Goal: Task Accomplishment & Management: Manage account settings

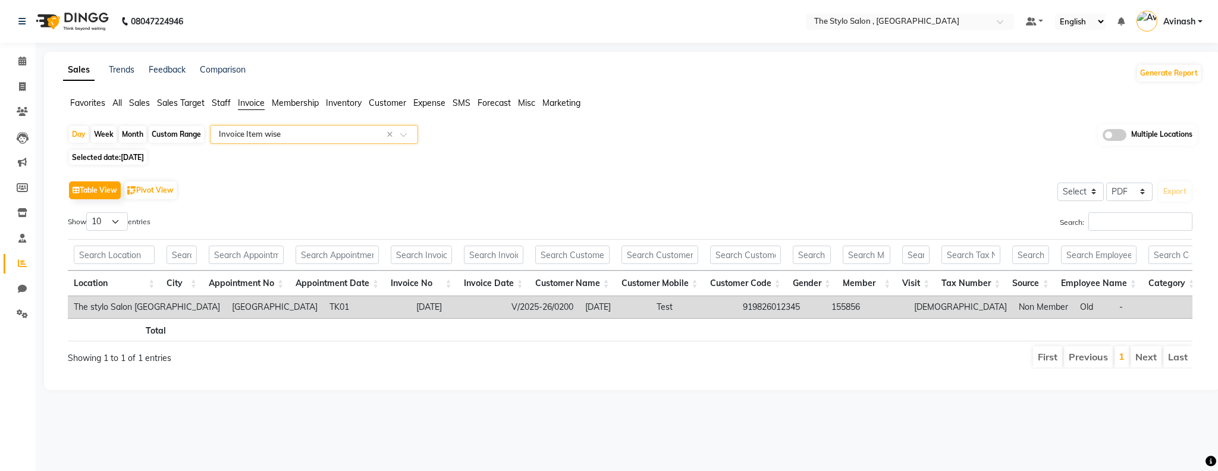
select select "pdf"
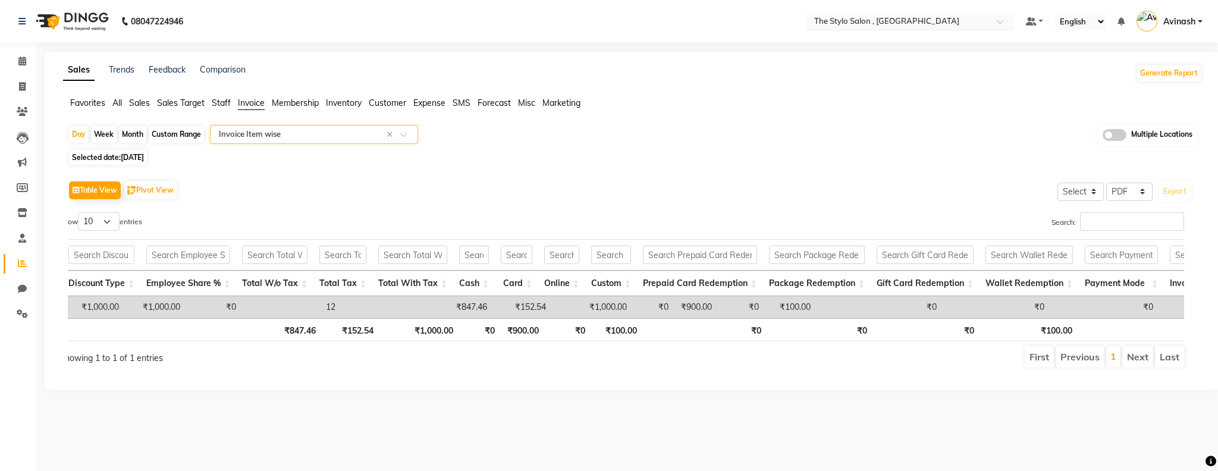
click at [957, 23] on input "text" at bounding box center [898, 23] width 172 height 12
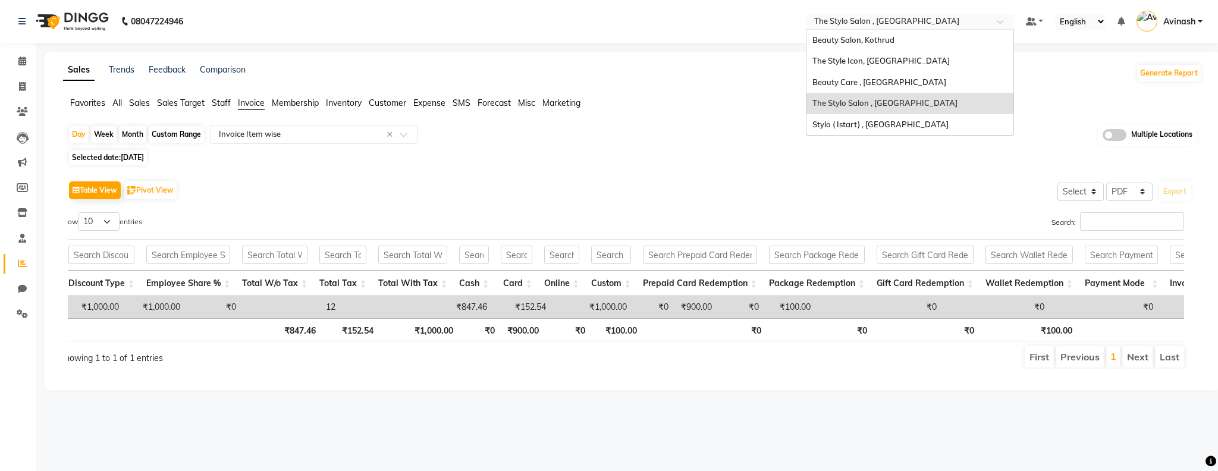
click at [1198, 29] on link "Avinash" at bounding box center [1169, 22] width 66 height 20
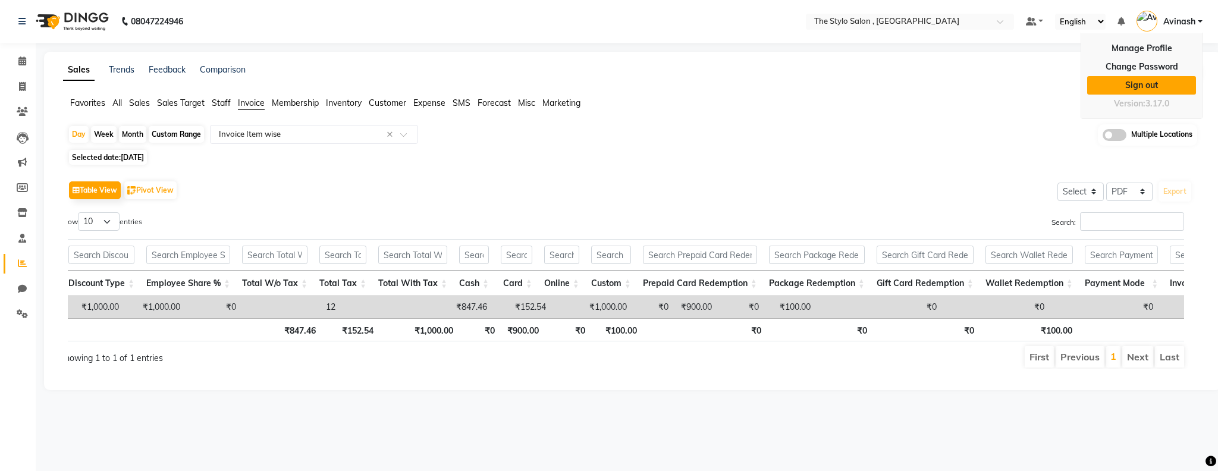
click at [1143, 89] on link "Sign out" at bounding box center [1141, 85] width 109 height 18
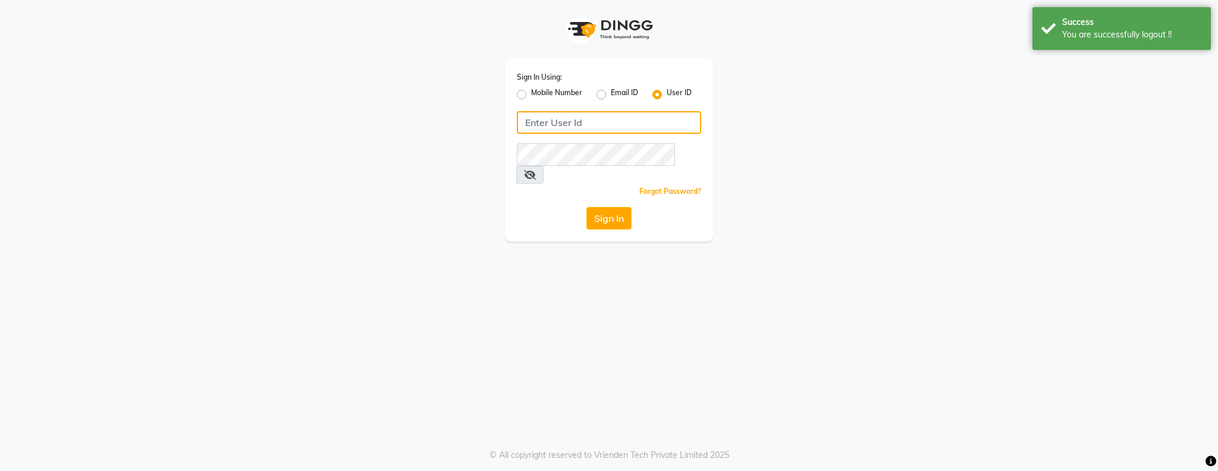
click at [622, 133] on input "Username" at bounding box center [609, 122] width 184 height 23
click at [531, 96] on label "Mobile Number" at bounding box center [556, 94] width 51 height 14
click at [531, 95] on input "Mobile Number" at bounding box center [535, 91] width 8 height 8
radio input "true"
radio input "false"
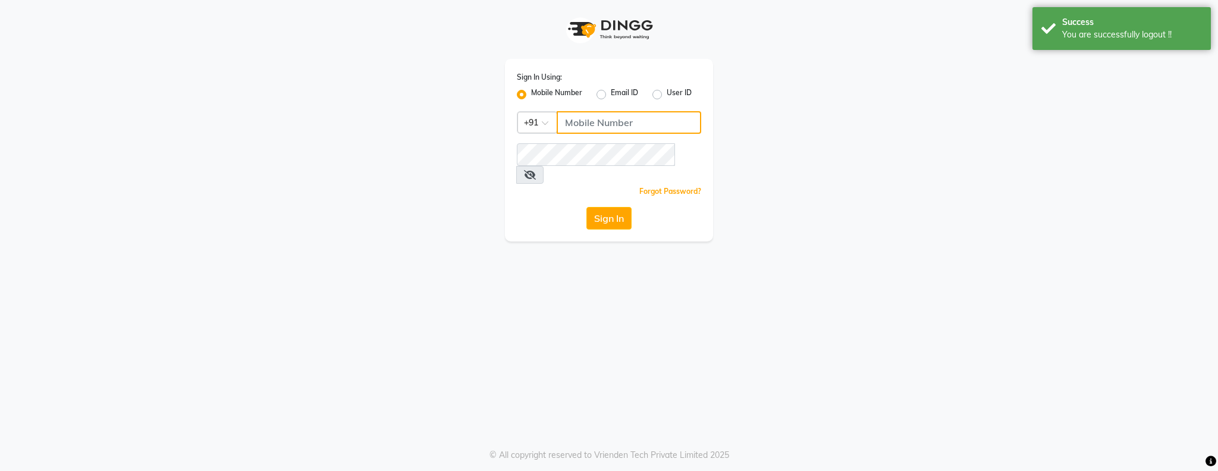
click at [611, 124] on input "Username" at bounding box center [629, 122] width 144 height 23
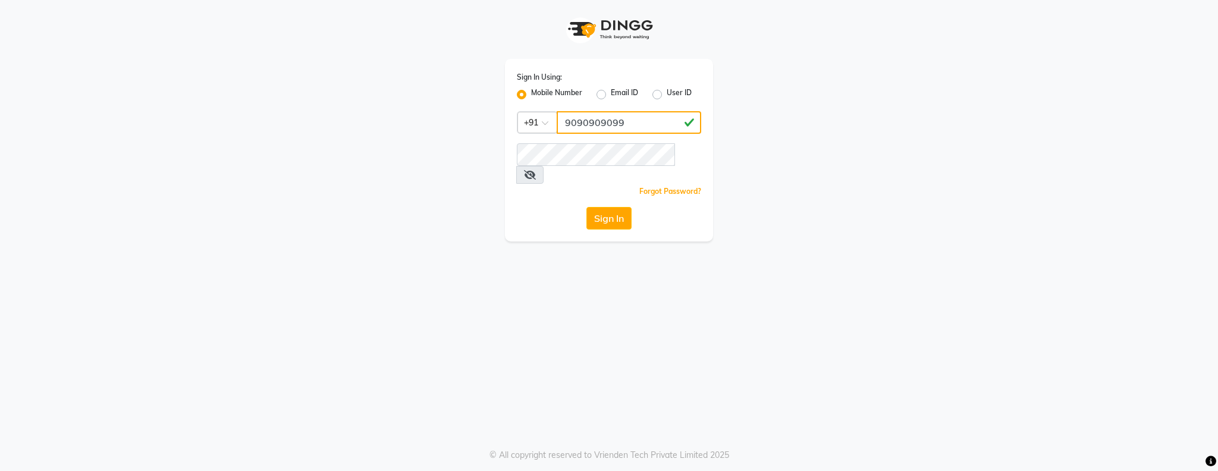
click at [607, 122] on input "9090909099" at bounding box center [629, 122] width 144 height 23
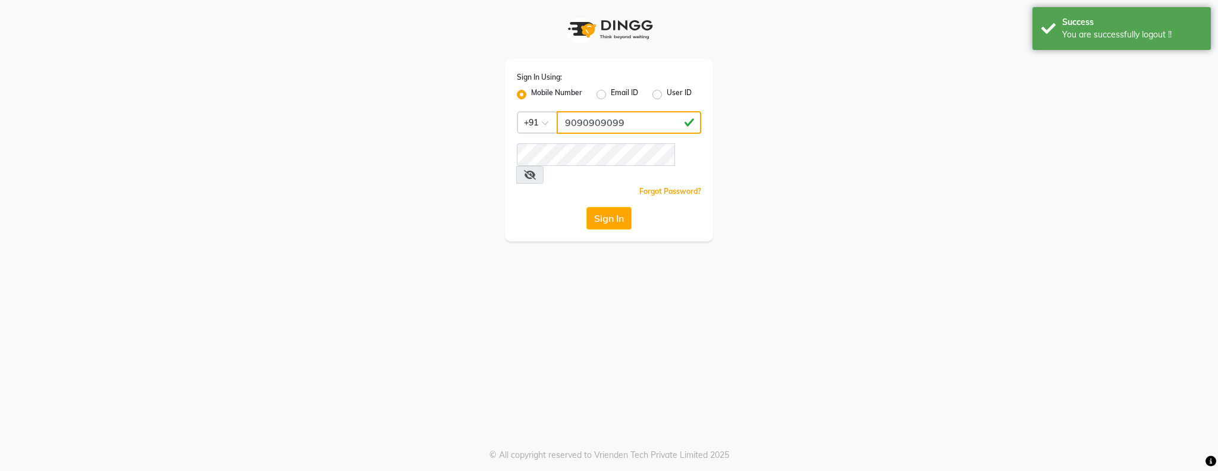
click at [607, 122] on input "9090909099" at bounding box center [629, 122] width 144 height 23
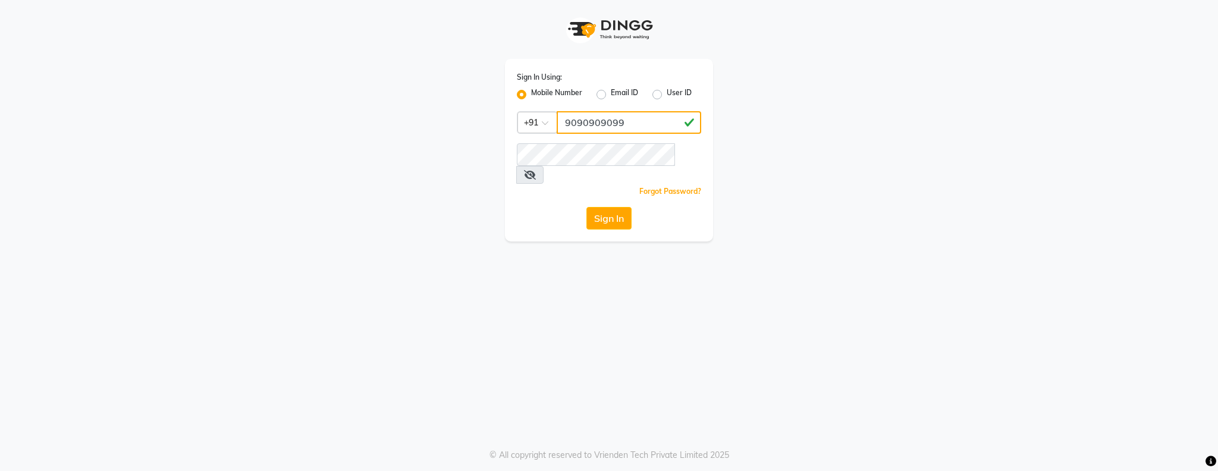
click at [607, 122] on input "9090909099" at bounding box center [629, 122] width 144 height 23
type input "9090909099"
click at [549, 207] on div "Sign In" at bounding box center [609, 218] width 184 height 23
click at [620, 207] on button "Sign In" at bounding box center [608, 218] width 45 height 23
